Goal: Information Seeking & Learning: Learn about a topic

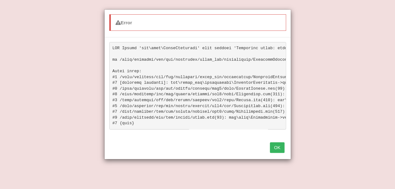
click at [281, 153] on button "OK" at bounding box center [277, 147] width 14 height 11
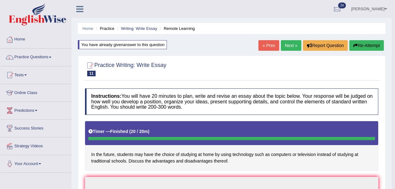
scroll to position [41, 0]
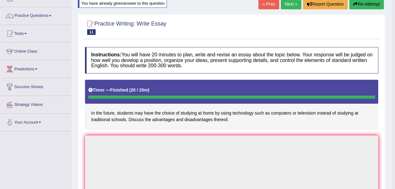
click at [362, 4] on button "Re-Attempt" at bounding box center [366, 4] width 35 height 11
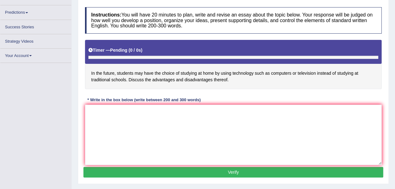
scroll to position [93, 0]
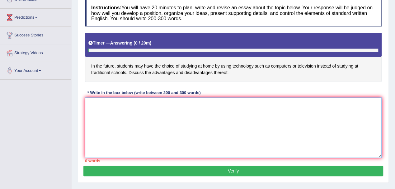
click at [165, 121] on textarea at bounding box center [233, 127] width 297 height 60
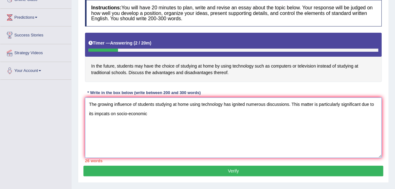
click at [104, 112] on textarea "The growing influence of students studying at home using technology has ignited…" at bounding box center [233, 127] width 297 height 60
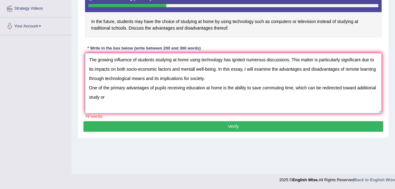
scroll to position [55, 0]
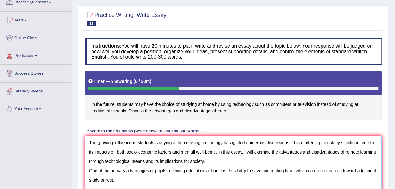
drag, startPoint x: 121, startPoint y: 178, endPoint x: 83, endPoint y: 181, distance: 37.8
click at [83, 181] on div "Instructions: You will have 20 minutes to plan, write and revise an essay about…" at bounding box center [233, 119] width 300 height 169
click at [127, 179] on textarea "The growing influence of students studying at home using technology has ignited…" at bounding box center [233, 166] width 297 height 60
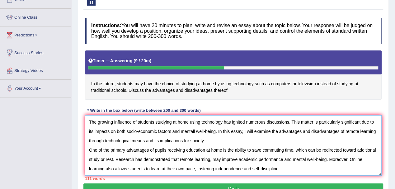
scroll to position [98, 0]
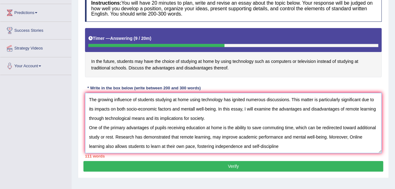
click at [287, 146] on textarea "The growing influence of students studying at home using technology has ignited…" at bounding box center [233, 123] width 297 height 60
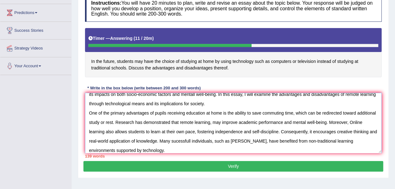
scroll to position [24, 0]
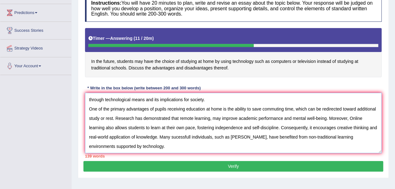
click at [132, 145] on textarea "The growing influence of students studying at home using technology has ignited…" at bounding box center [233, 123] width 297 height 60
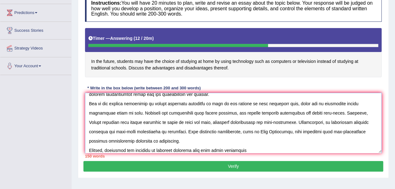
click at [250, 148] on textarea at bounding box center [233, 123] width 297 height 60
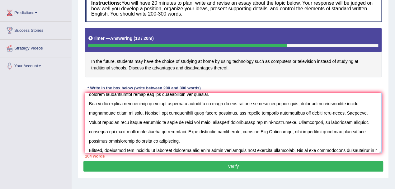
scroll to position [33, 0]
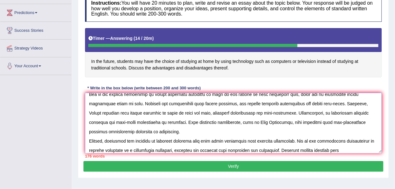
click at [338, 149] on textarea at bounding box center [233, 123] width 297 height 60
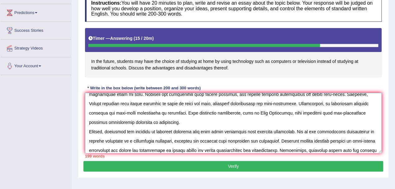
scroll to position [52, 0]
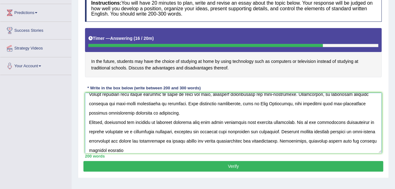
click at [122, 149] on textarea at bounding box center [233, 123] width 297 height 60
click at [367, 140] on textarea at bounding box center [233, 123] width 297 height 60
click at [221, 150] on textarea at bounding box center [233, 123] width 297 height 60
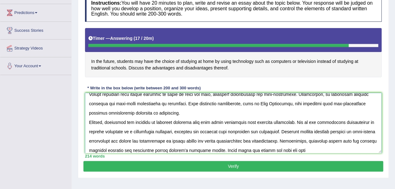
click at [275, 150] on textarea at bounding box center [233, 123] width 297 height 60
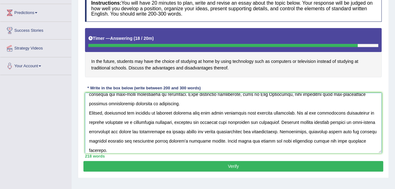
type textarea "The growing influence of students studying at home using technology has ignited…"
click at [189, 165] on button "Verify" at bounding box center [233, 166] width 300 height 11
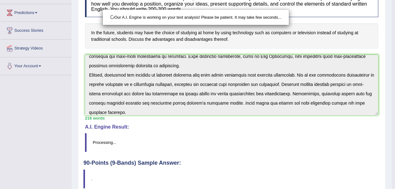
scroll to position [138, 0]
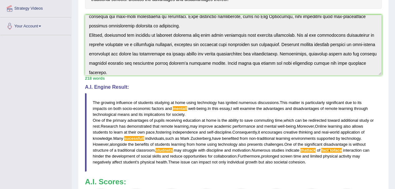
drag, startPoint x: 306, startPoint y: 163, endPoint x: 135, endPoint y: 129, distance: 174.7
click at [135, 129] on blockquote "The growing influence of students studying at home using technology has ignited…" at bounding box center [233, 132] width 297 height 78
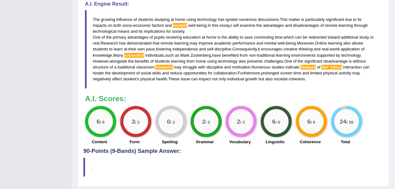
scroll to position [179, 0]
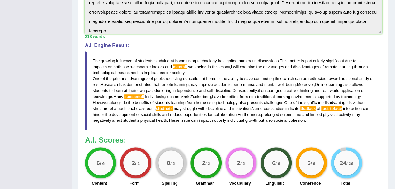
drag, startPoint x: 306, startPoint y: 121, endPoint x: 201, endPoint y: 105, distance: 105.9
click at [201, 105] on blockquote "The growing influence of students studying at home using technology has ignited…" at bounding box center [233, 90] width 297 height 78
drag, startPoint x: 92, startPoint y: 58, endPoint x: 269, endPoint y: 122, distance: 187.6
click at [226, 106] on blockquote "The growing influence of students studying at home using technology has ignited…" at bounding box center [233, 90] width 297 height 78
drag, startPoint x: 304, startPoint y: 121, endPoint x: 142, endPoint y: 70, distance: 170.3
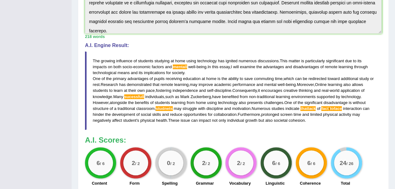
click at [142, 71] on blockquote "The growing influence of students studying at home using technology has ignited…" at bounding box center [233, 90] width 297 height 78
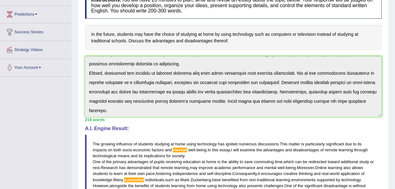
scroll to position [65, 0]
click at [361, 119] on div "Instructions: You will have 20 minutes to plan, write and revise an essay about…" at bounding box center [233, 130] width 300 height 283
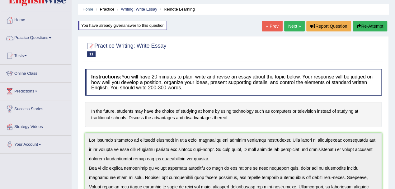
scroll to position [0, 0]
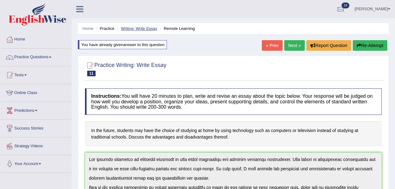
click at [143, 29] on link "Writing: Write Essay" at bounding box center [139, 28] width 36 height 5
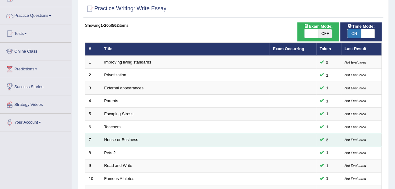
scroll to position [125, 0]
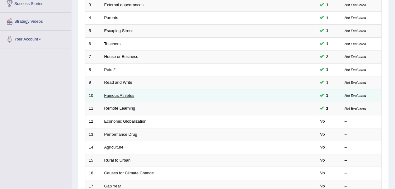
click at [115, 95] on link "Famous Athletes" at bounding box center [119, 95] width 30 height 5
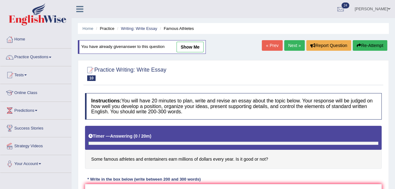
click at [194, 46] on link "show me" at bounding box center [190, 47] width 27 height 11
type textarea "The increasing influence of high income source of famous athletes and entertain…"
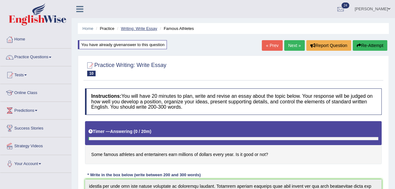
click at [141, 28] on link "Writing: Write Essay" at bounding box center [139, 28] width 36 height 5
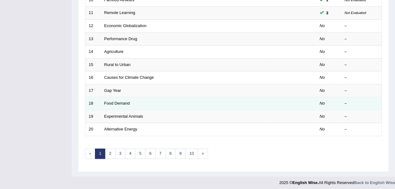
scroll to position [179, 0]
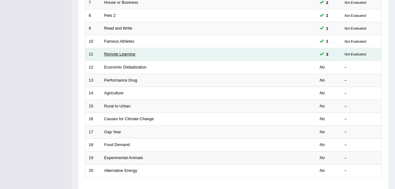
click at [124, 54] on link "Remote Learning" at bounding box center [119, 54] width 31 height 5
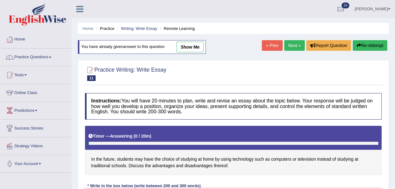
click at [187, 47] on link "show me" at bounding box center [190, 47] width 27 height 11
type textarea "The growing influence of students studying at home using technology has ignited…"
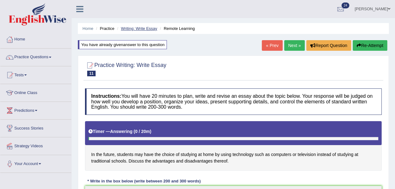
click at [136, 29] on link "Writing: Write Essay" at bounding box center [139, 28] width 36 height 5
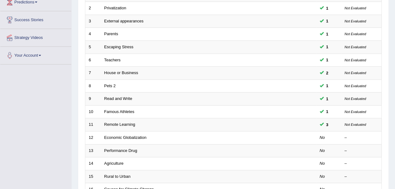
scroll to position [125, 0]
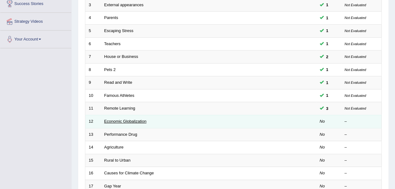
click at [126, 120] on link "Economic Globalization" at bounding box center [125, 121] width 42 height 5
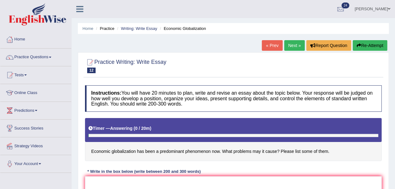
scroll to position [41, 0]
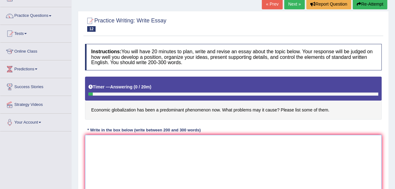
click at [208, 149] on textarea at bounding box center [233, 165] width 297 height 60
click at [146, 141] on textarea "The increasing inf" at bounding box center [233, 165] width 297 height 60
drag, startPoint x: 329, startPoint y: 109, endPoint x: 145, endPoint y: 115, distance: 184.1
click at [207, 110] on h4 "Economic globalization has been a predominant phenomenon now. What problems may…" at bounding box center [233, 98] width 297 height 43
drag, startPoint x: 93, startPoint y: 109, endPoint x: 197, endPoint y: 110, distance: 104.6
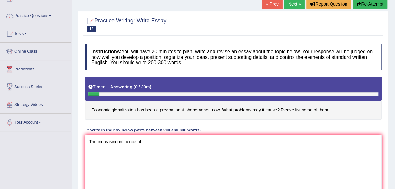
click at [197, 111] on h4 "Economic globalization has been a predominant phenomenon now. What problems may…" at bounding box center [233, 98] width 297 height 43
click at [148, 140] on textarea "The increasing influence of" at bounding box center [233, 165] width 297 height 60
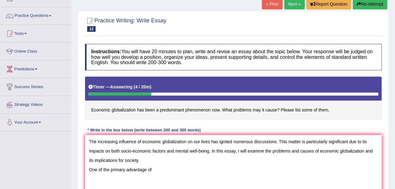
drag, startPoint x: 92, startPoint y: 109, endPoint x: 192, endPoint y: 113, distance: 101.0
click at [192, 113] on h4 "Economic globalization has been a predominant phenomenon now. What problems may…" at bounding box center [233, 98] width 297 height 43
click at [156, 169] on textarea "The increasing influence of economic globalization on our lives has ignited num…" at bounding box center [233, 165] width 297 height 60
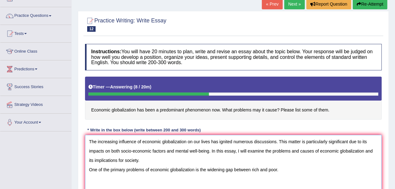
click at [293, 169] on textarea "The increasing influence of economic globalization on our lives has ignited num…" at bounding box center [233, 165] width 297 height 60
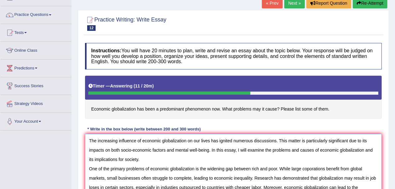
scroll to position [5, 0]
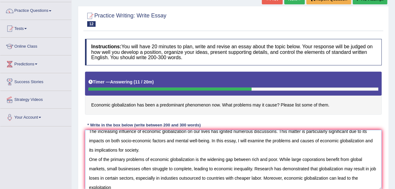
click at [114, 185] on textarea "The increasing influence of economic globalization on our lives has ignited num…" at bounding box center [233, 160] width 297 height 60
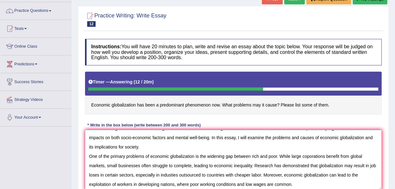
scroll to position [9, 0]
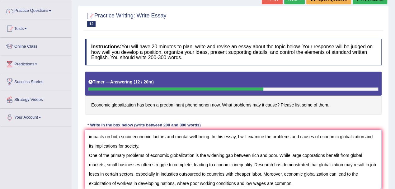
click at [301, 182] on textarea "The increasing influence of economic globalization on our lives has ignited num…" at bounding box center [233, 160] width 297 height 60
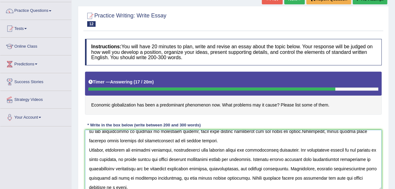
scroll to position [71, 0]
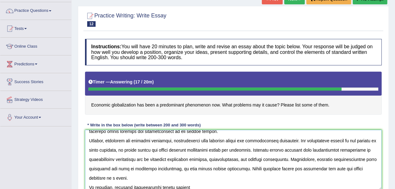
click at [196, 185] on textarea at bounding box center [233, 160] width 297 height 60
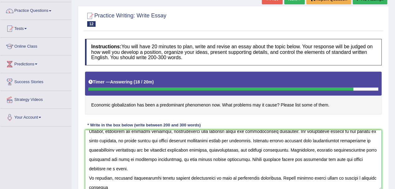
click at [121, 186] on textarea at bounding box center [233, 160] width 297 height 60
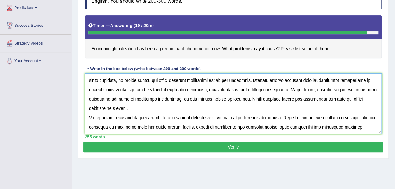
scroll to position [138, 0]
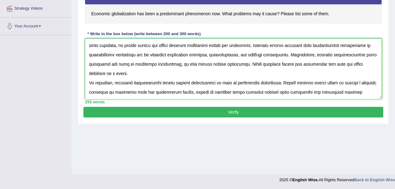
type textarea "The increasing influence of economic globalization on our lives has ignited num…"
click at [189, 114] on button "Verify" at bounding box center [233, 112] width 300 height 11
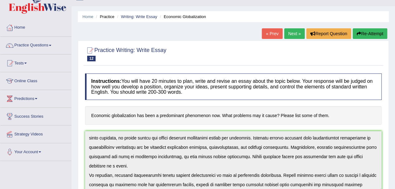
scroll to position [0, 0]
